Goal: Information Seeking & Learning: Learn about a topic

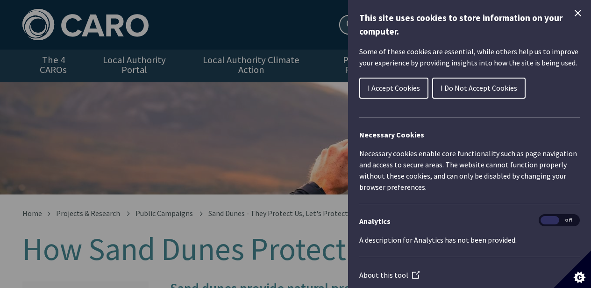
click at [572, 9] on icon "Close Cookie Control" at bounding box center [577, 12] width 11 height 11
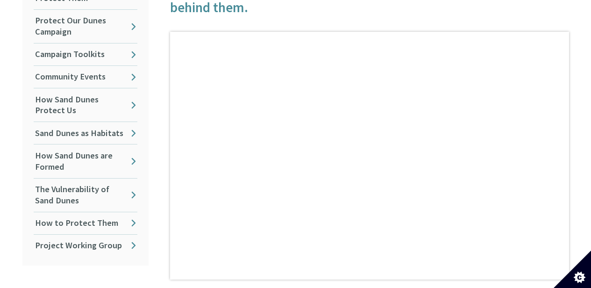
scroll to position [340, 0]
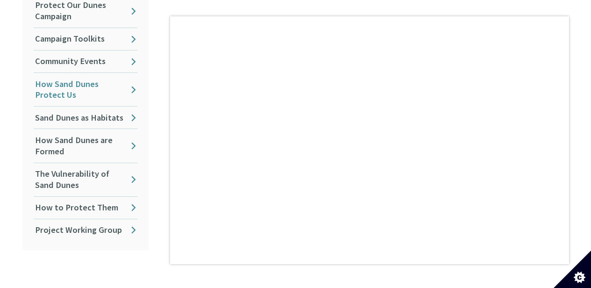
click at [121, 76] on link "How Sand Dunes Protect Us" at bounding box center [86, 89] width 104 height 33
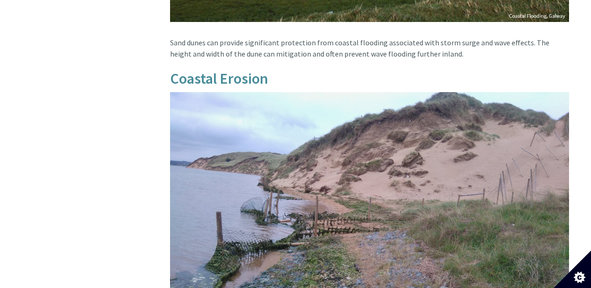
scroll to position [914, 0]
